Goal: Information Seeking & Learning: Find specific fact

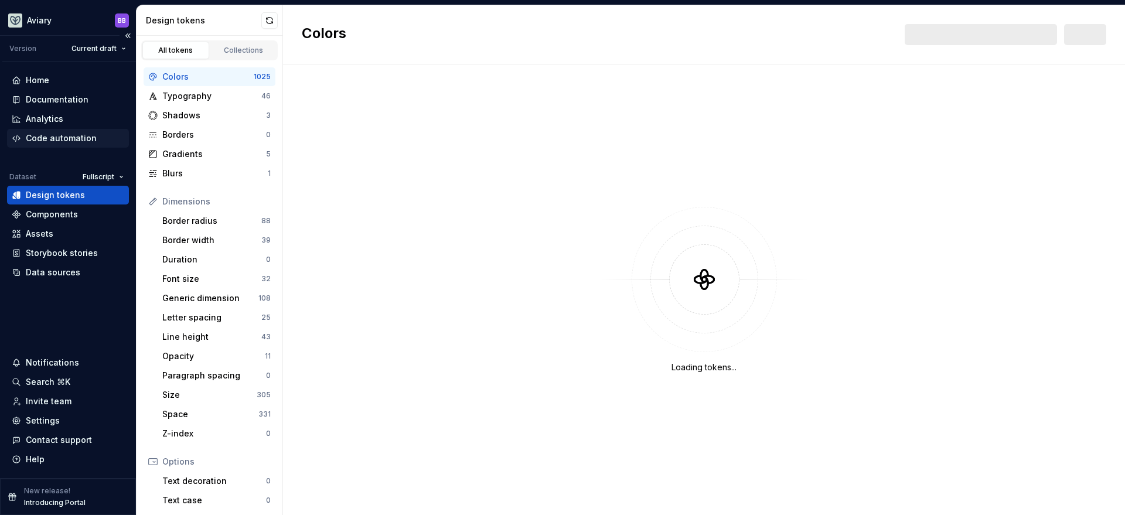
click at [66, 140] on div "Code automation" at bounding box center [61, 138] width 71 height 12
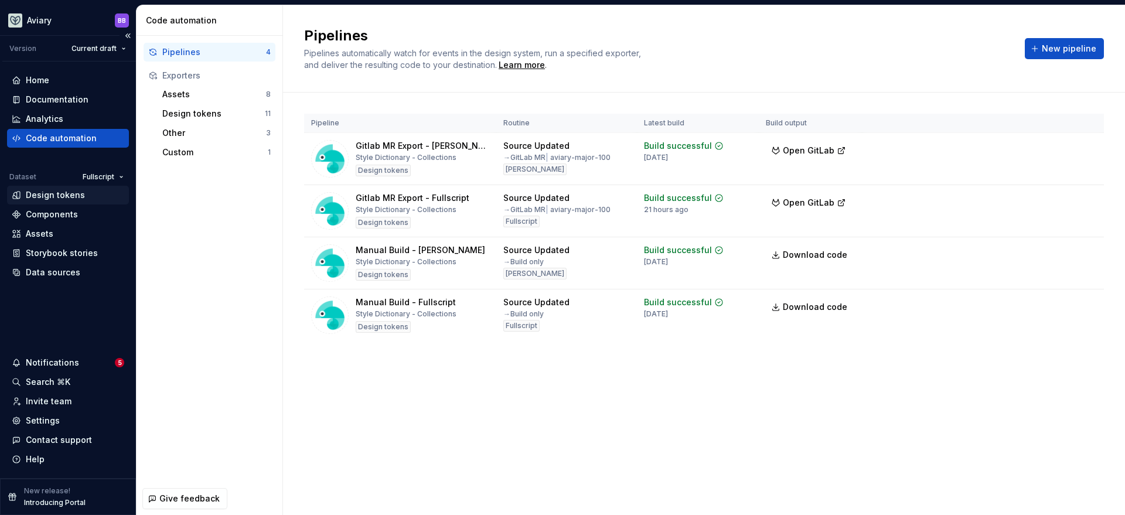
click at [67, 192] on div "Design tokens" at bounding box center [55, 195] width 59 height 12
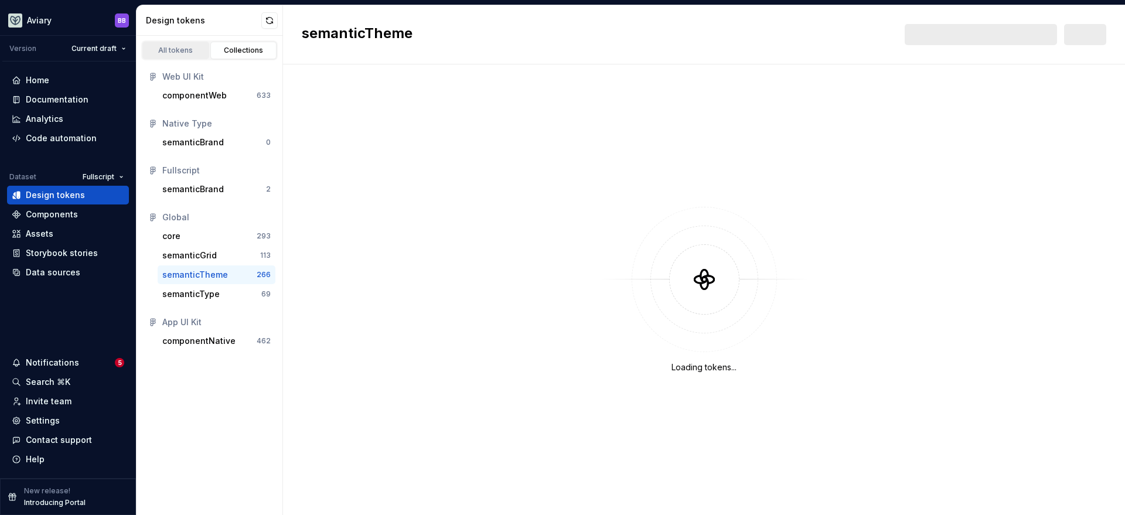
click at [176, 52] on div "All tokens" at bounding box center [175, 50] width 59 height 9
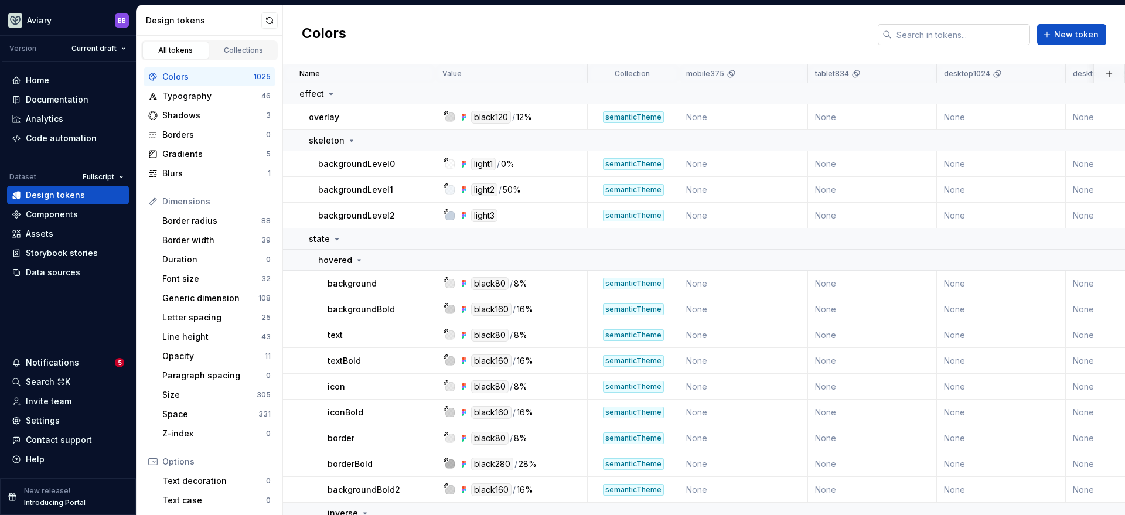
click at [978, 32] on input "text" at bounding box center [961, 34] width 138 height 21
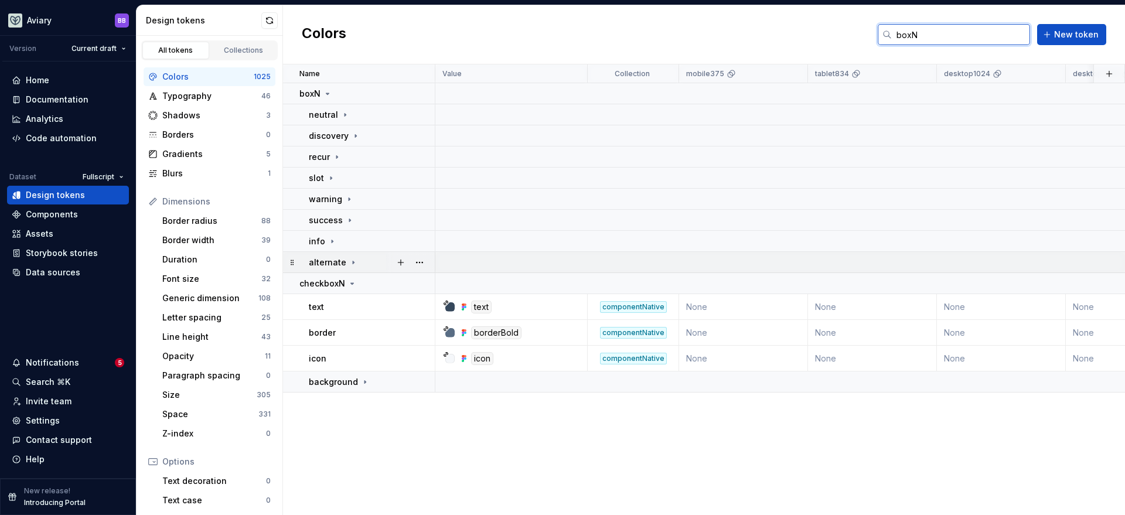
type input "boxN"
click at [349, 261] on icon at bounding box center [353, 262] width 9 height 9
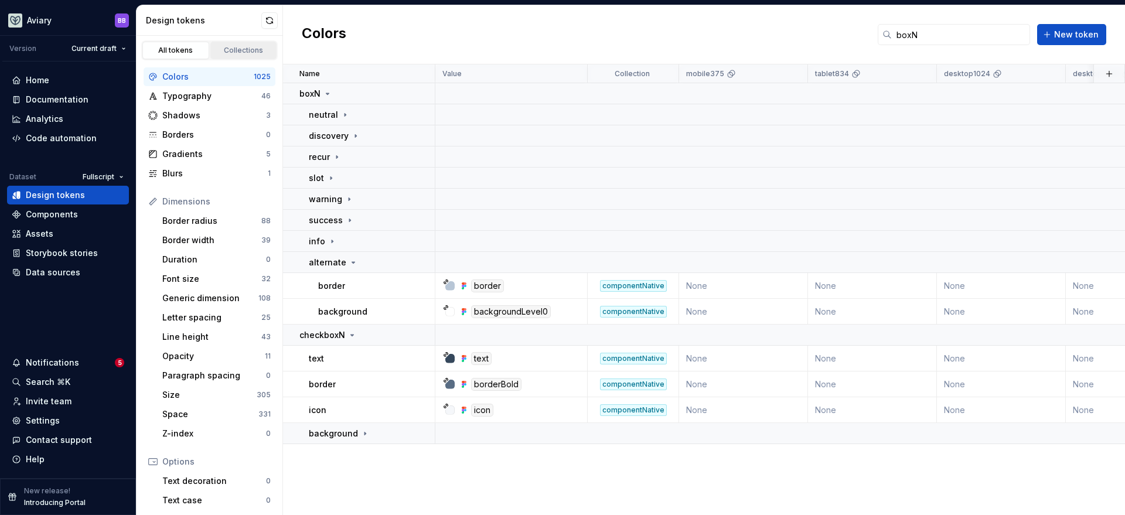
click at [234, 50] on div "Collections" at bounding box center [243, 50] width 59 height 9
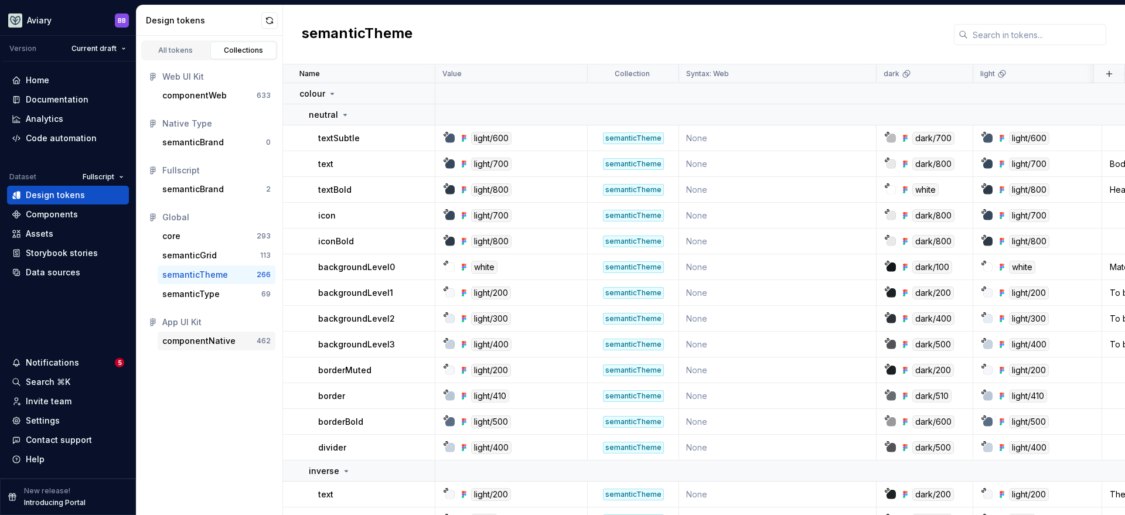
click at [216, 338] on div "componentNative" at bounding box center [198, 341] width 73 height 12
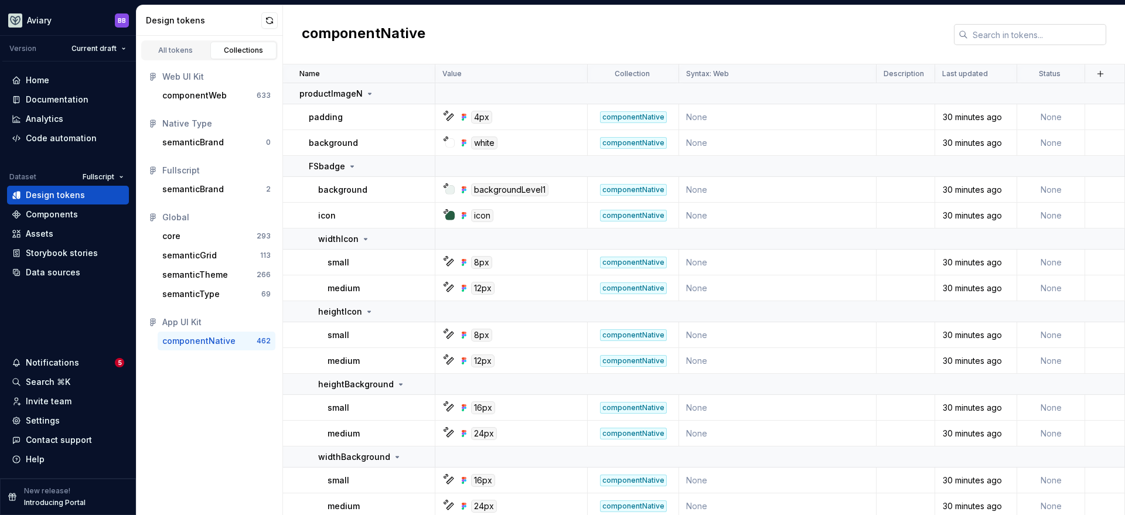
click at [998, 39] on input "text" at bounding box center [1037, 34] width 138 height 21
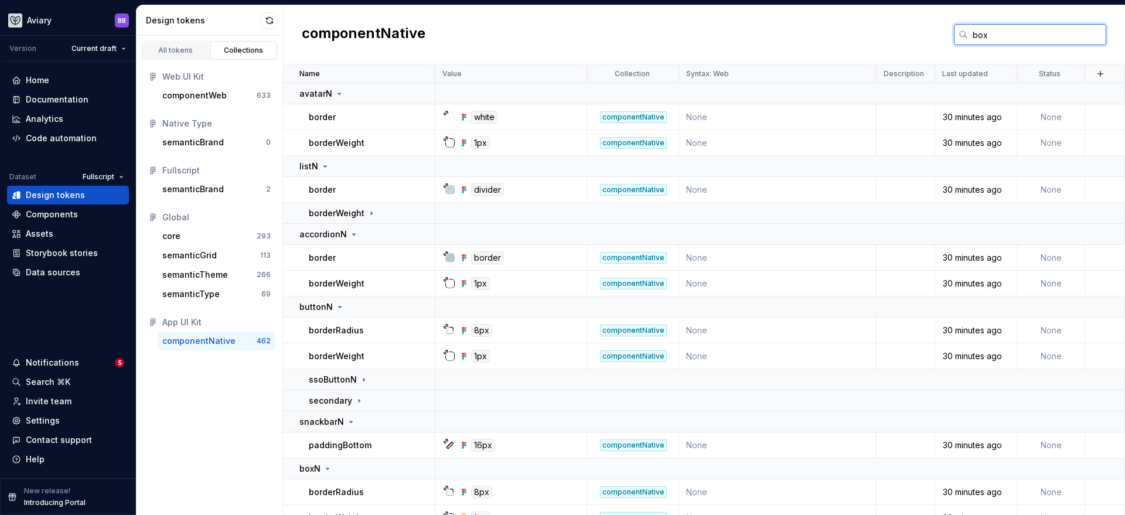
type input "boxN"
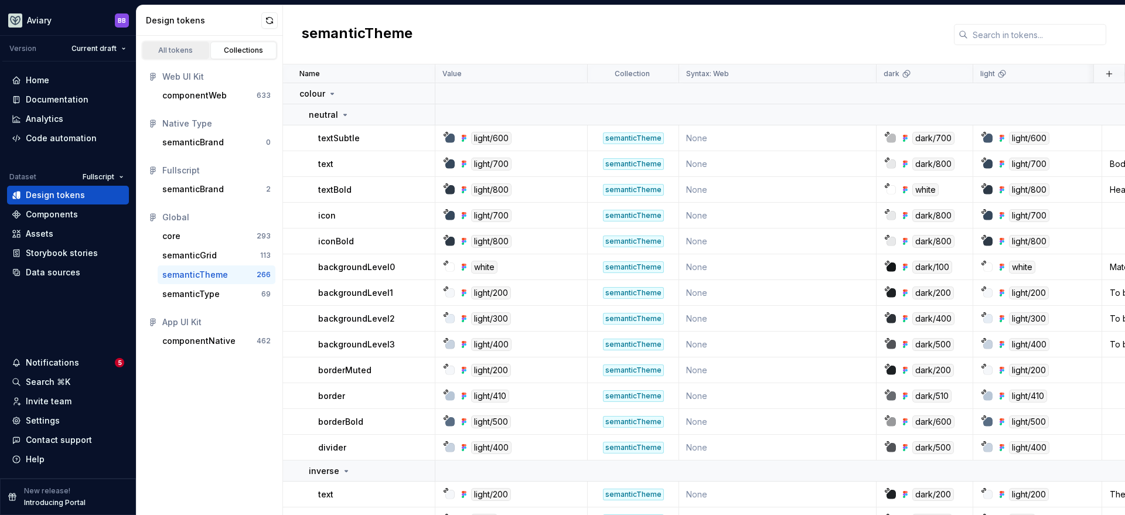
click at [187, 50] on div "All tokens" at bounding box center [175, 50] width 59 height 9
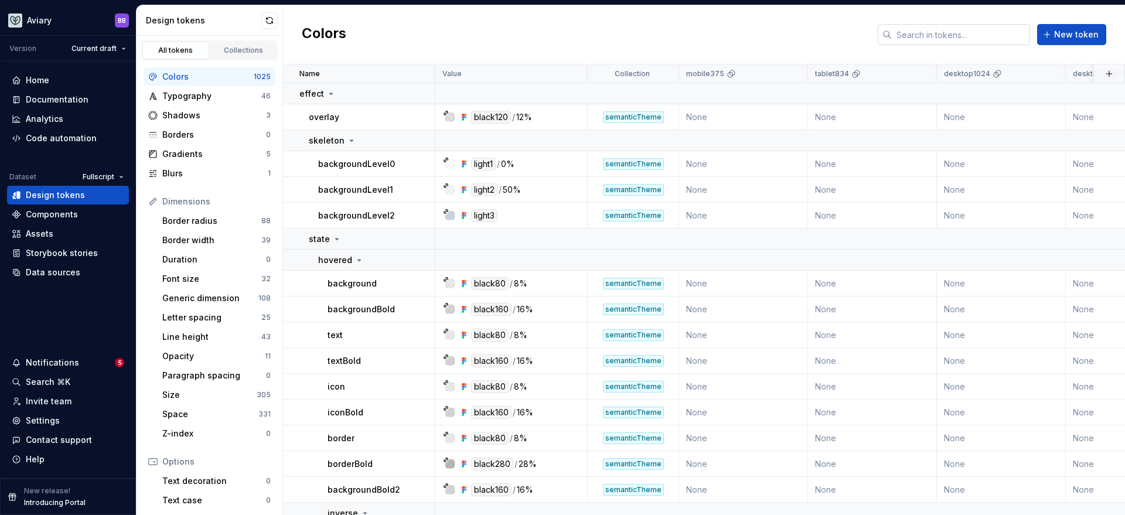
click at [1000, 39] on input "text" at bounding box center [961, 34] width 138 height 21
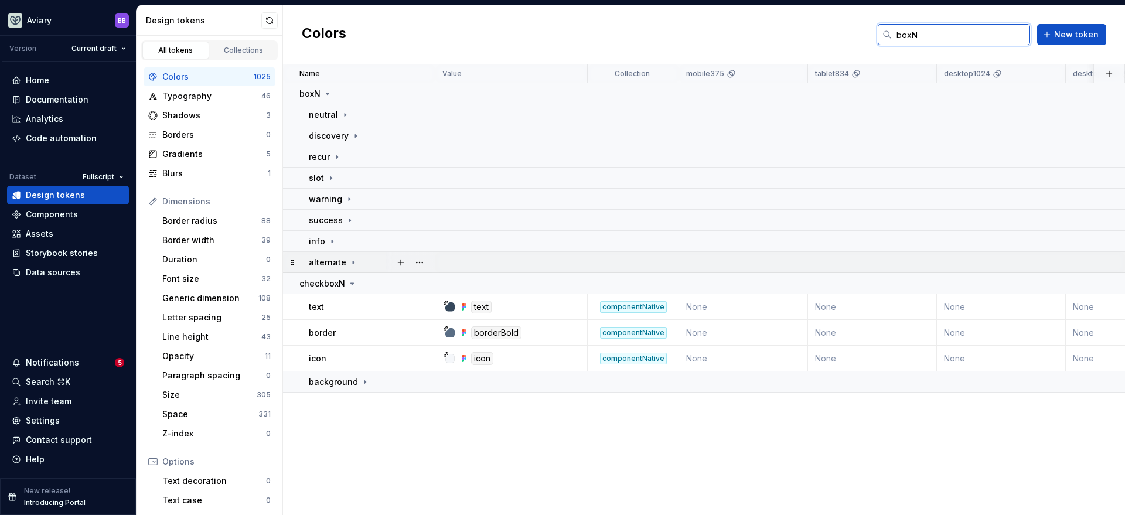
type input "boxN"
click at [349, 259] on icon at bounding box center [353, 262] width 9 height 9
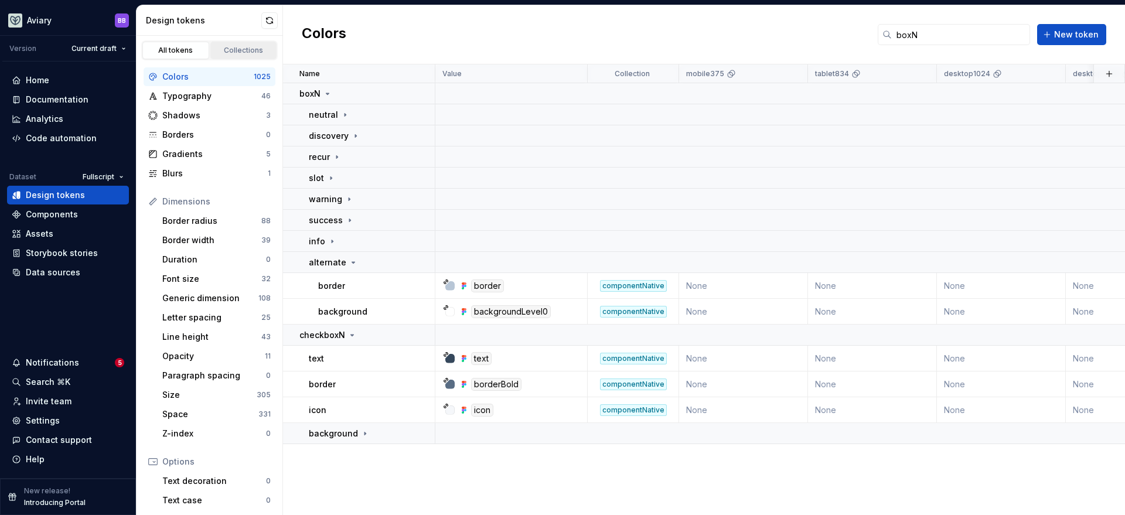
click at [234, 46] on div "Collections" at bounding box center [243, 50] width 59 height 9
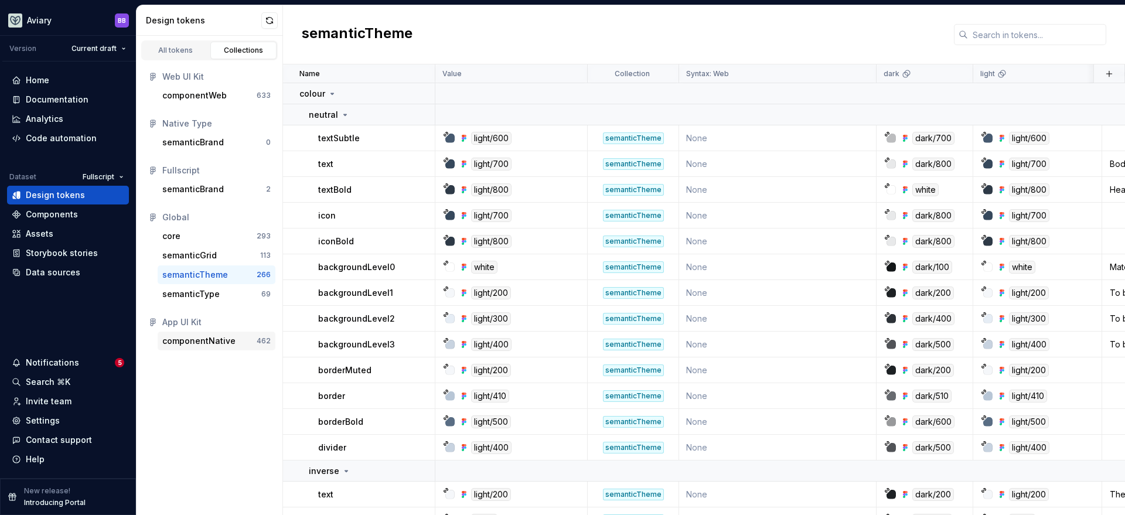
click at [214, 338] on div "componentNative" at bounding box center [198, 341] width 73 height 12
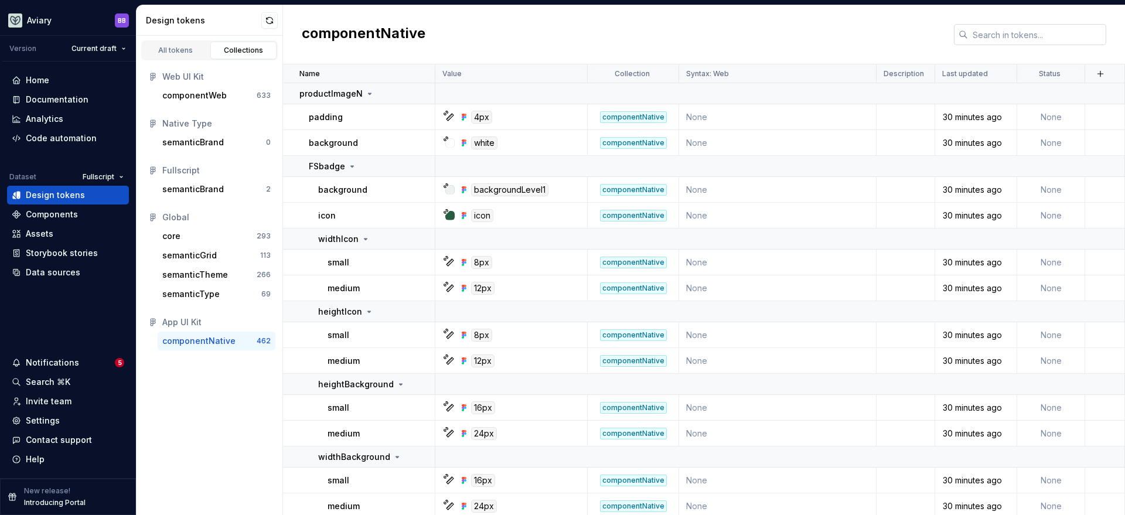
click at [1020, 33] on input "text" at bounding box center [1037, 34] width 138 height 21
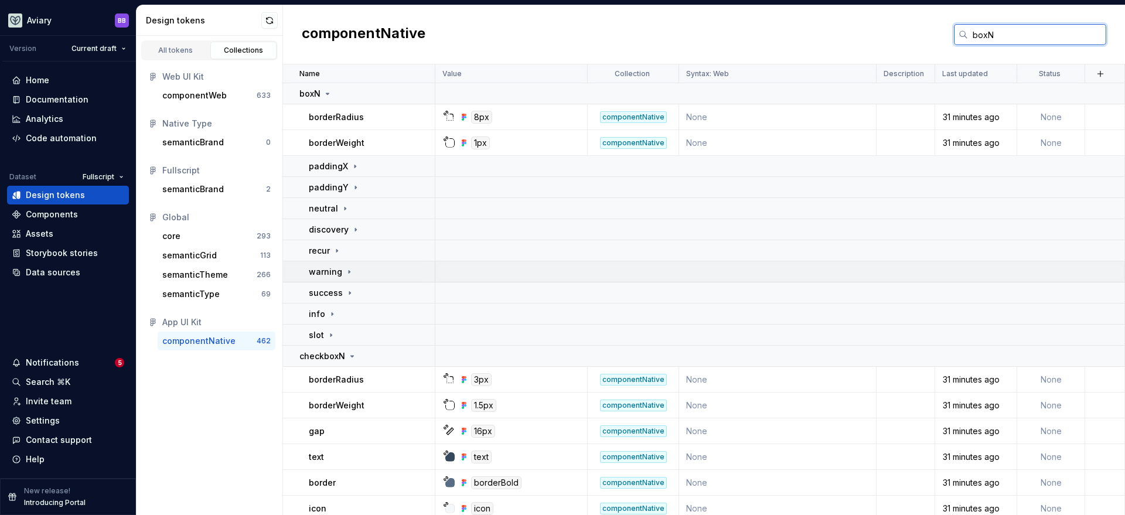
type input "boxN"
click at [165, 45] on link "All tokens" at bounding box center [175, 51] width 67 height 18
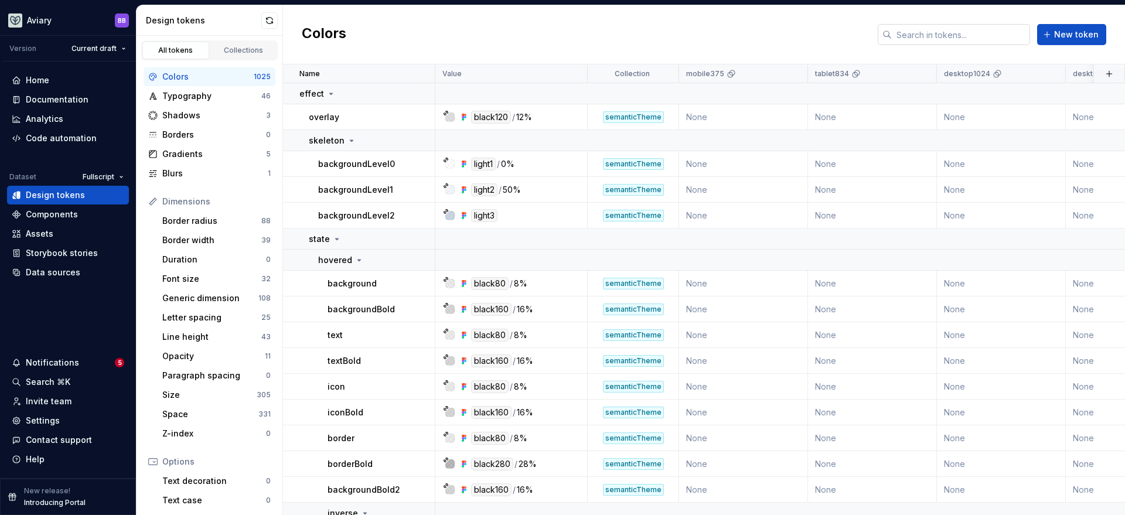
click at [969, 39] on input "text" at bounding box center [961, 34] width 138 height 21
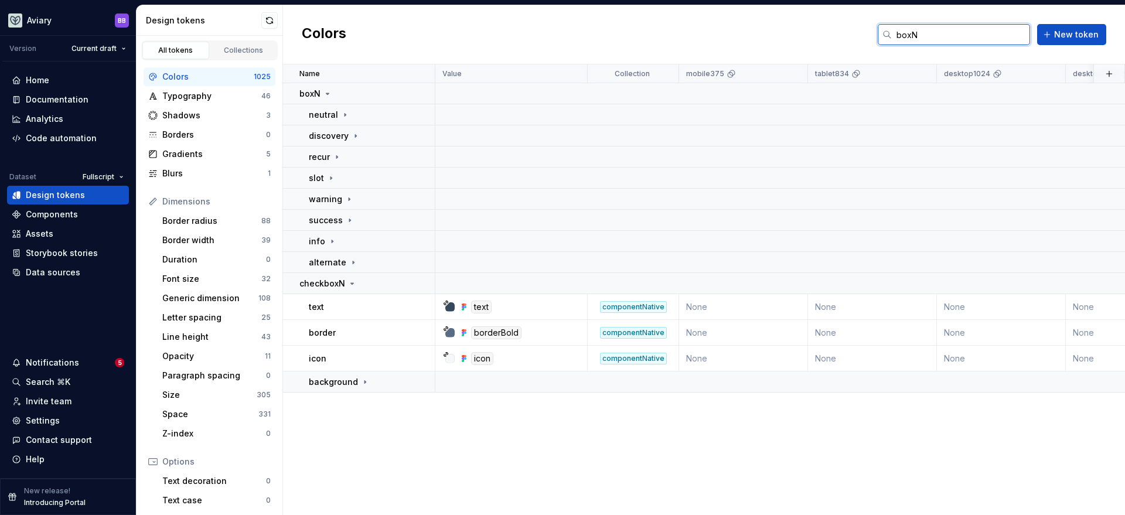
type input "boxN"
click at [786, 447] on div "Name Value Collection mobile375 tablet834 desktop1024 desktop1280 Syntax: Web d…" at bounding box center [704, 289] width 842 height 450
click at [349, 260] on icon at bounding box center [353, 262] width 9 height 9
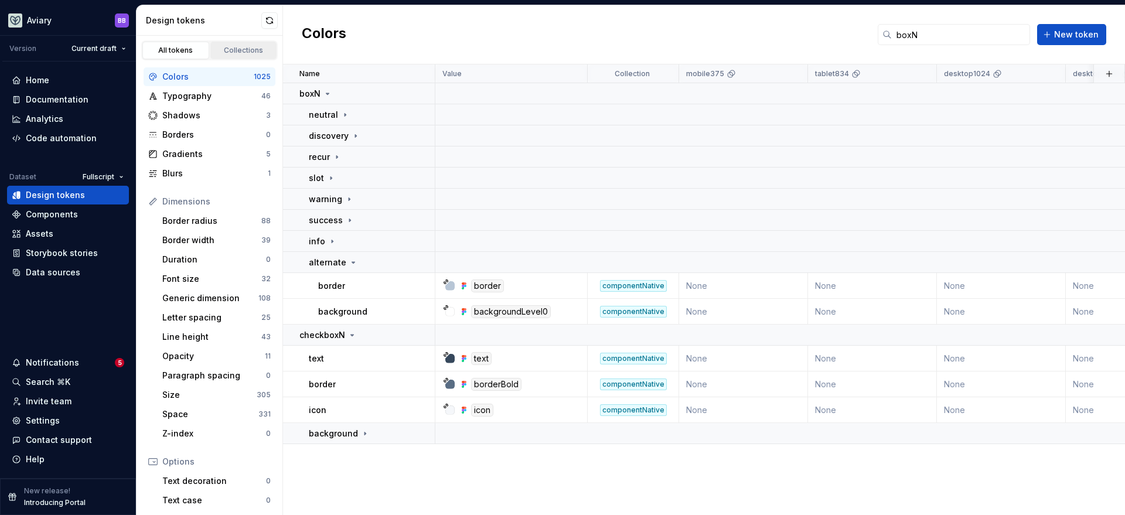
click at [250, 45] on link "Collections" at bounding box center [243, 51] width 67 height 18
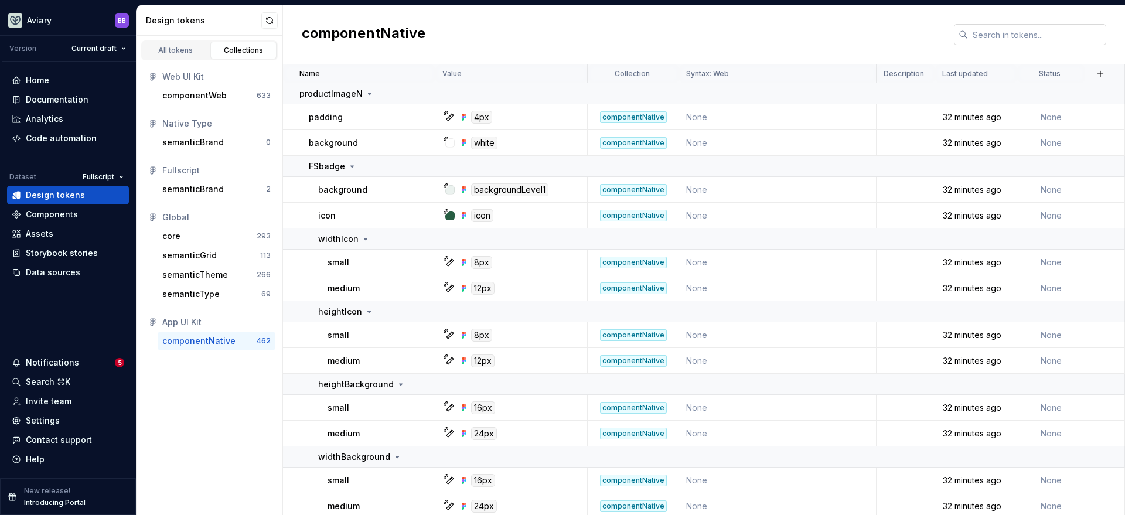
click at [981, 34] on input "text" at bounding box center [1037, 34] width 138 height 21
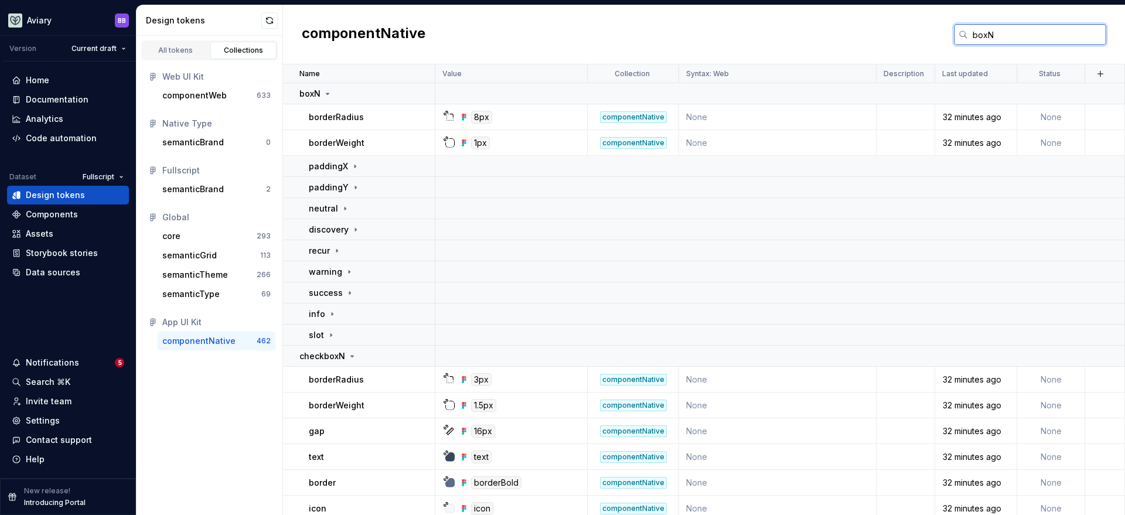
type input "boxN"
click at [620, 33] on div "componentNative boxN" at bounding box center [704, 34] width 842 height 59
